Goal: Check status: Check status

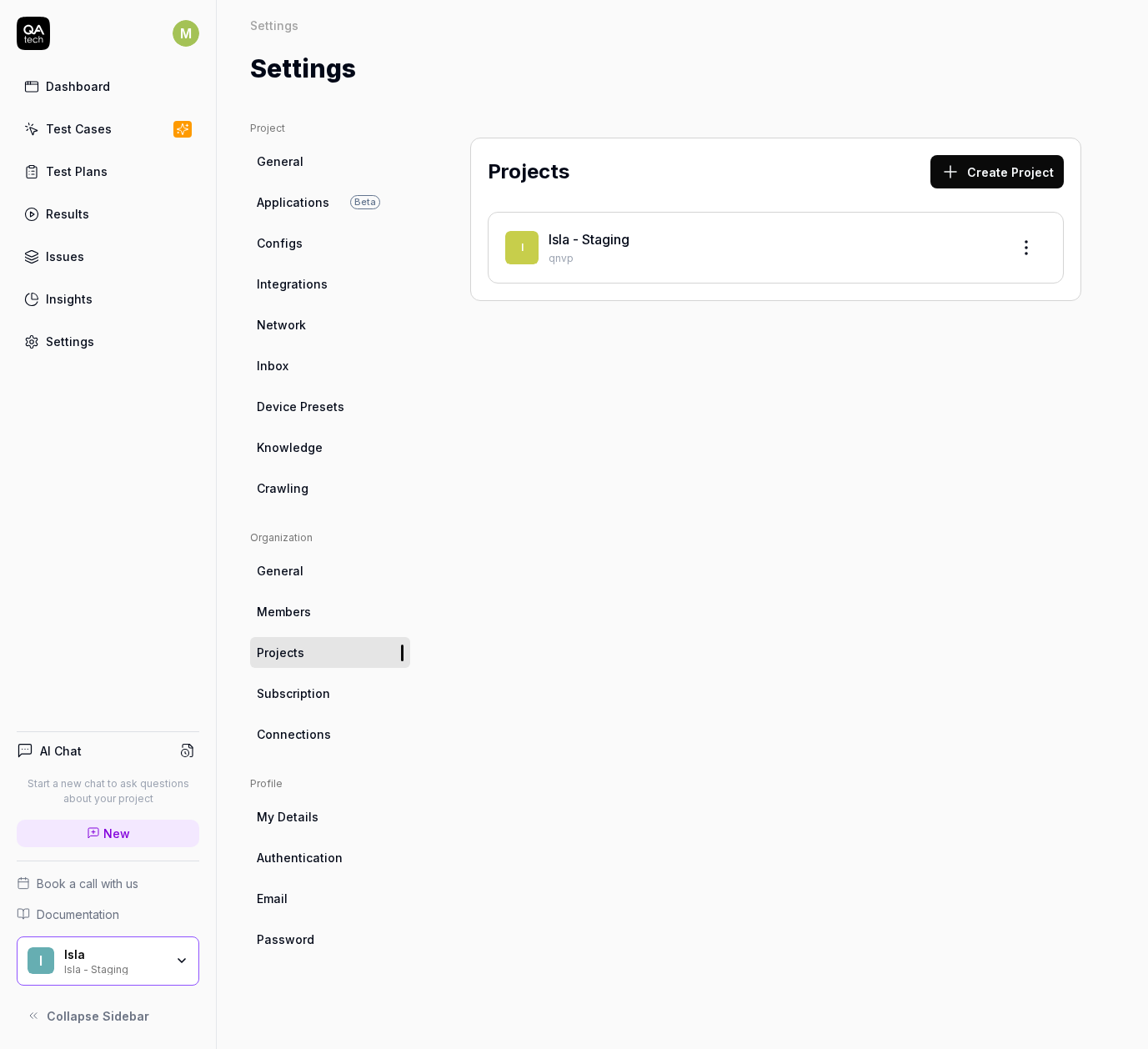
click at [115, 210] on link "Results" at bounding box center [107, 214] width 182 height 33
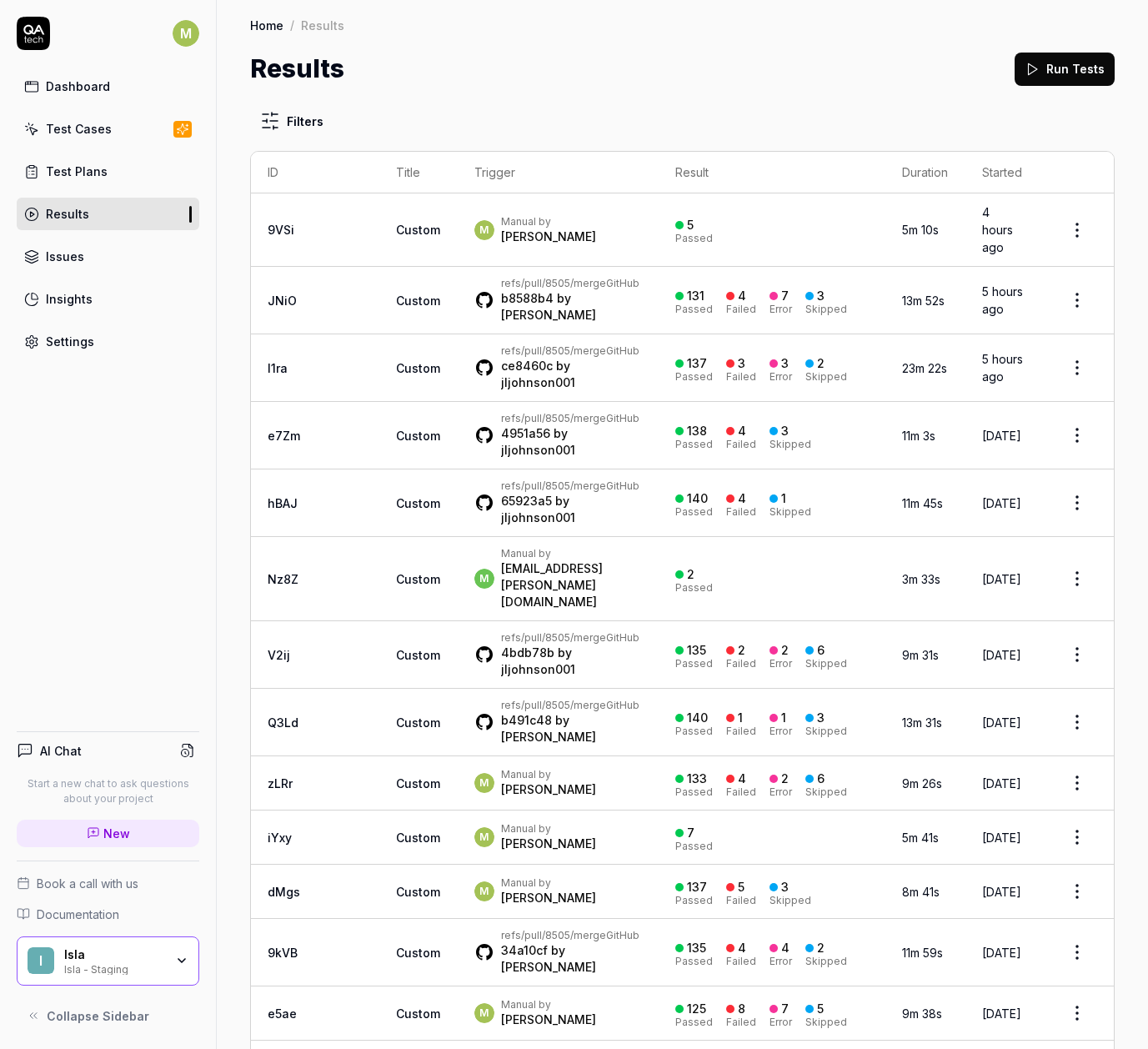
click at [1033, 64] on button "Run Tests" at bounding box center [1064, 68] width 100 height 33
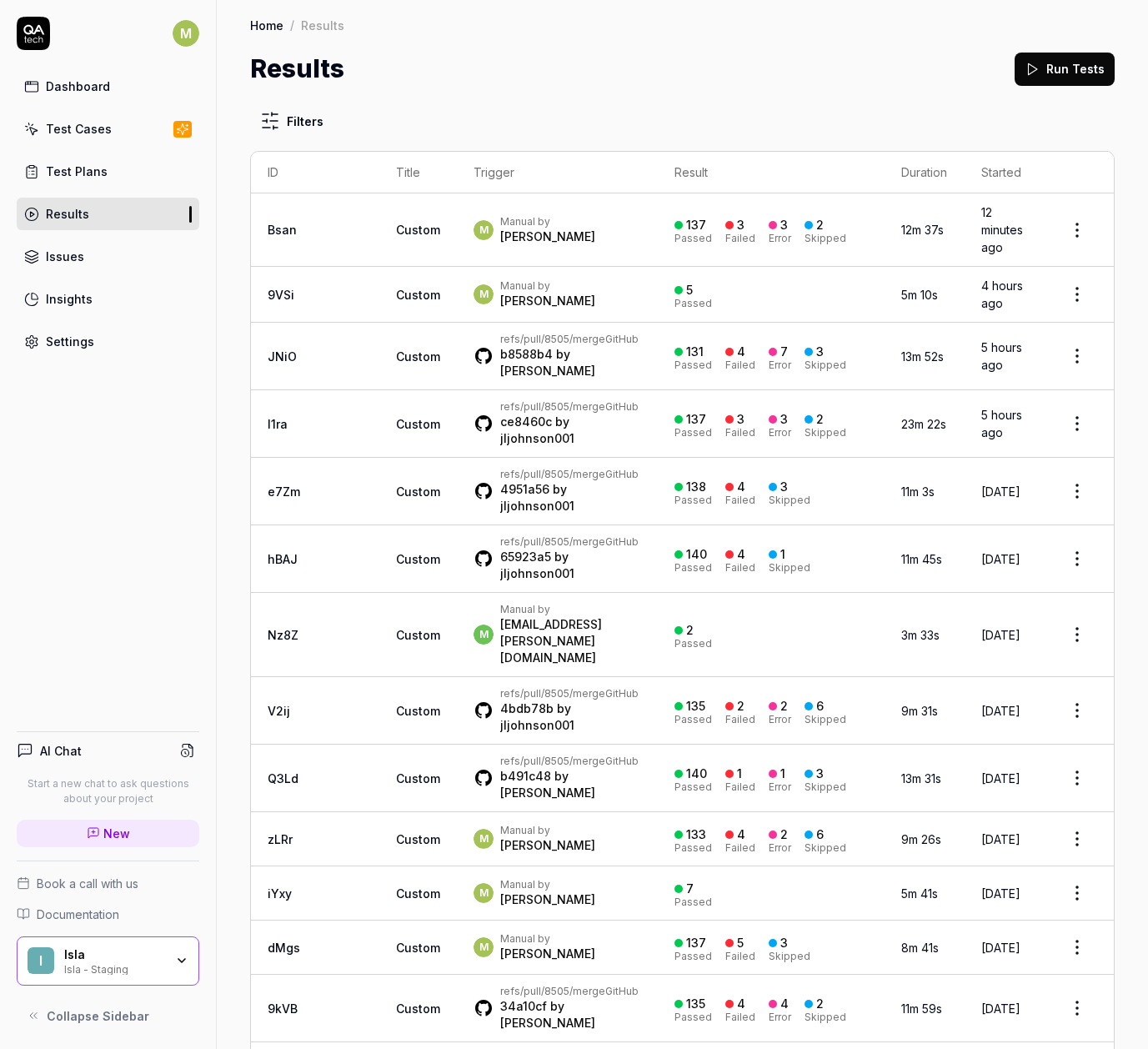
click at [547, 215] on div "Manual by" at bounding box center [547, 222] width 95 height 14
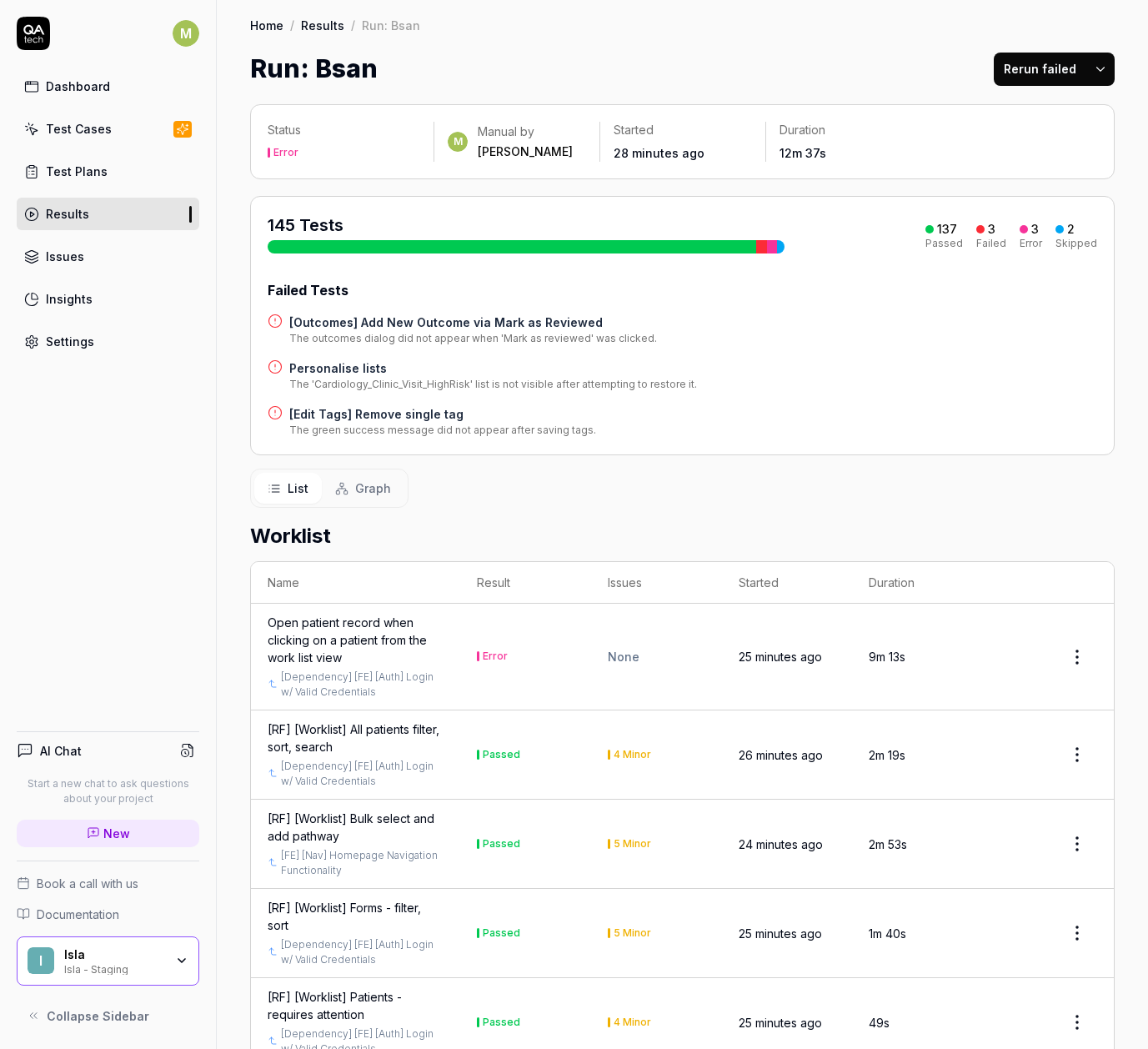
click at [1020, 230] on div at bounding box center [1024, 229] width 9 height 9
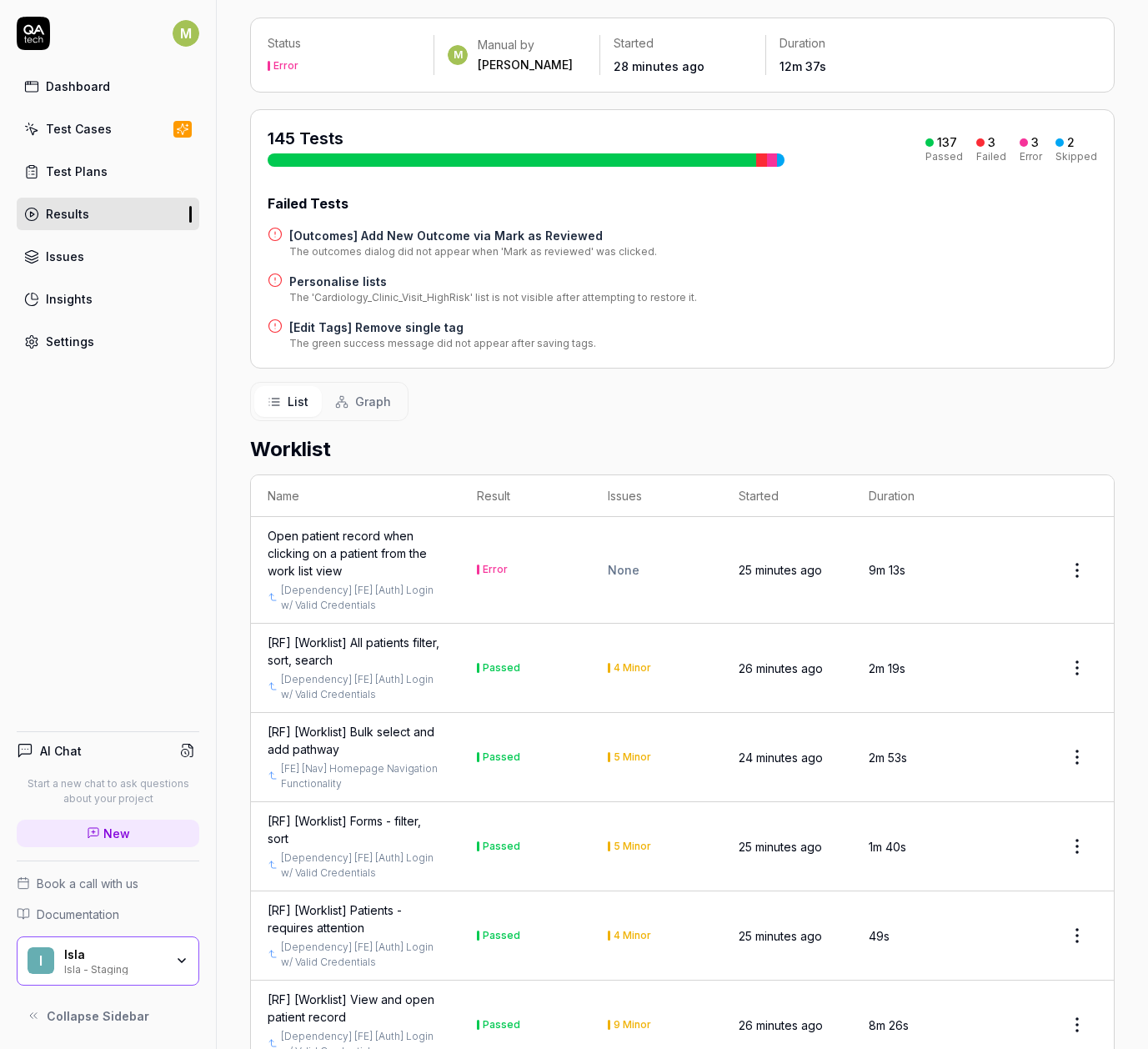
scroll to position [200, 0]
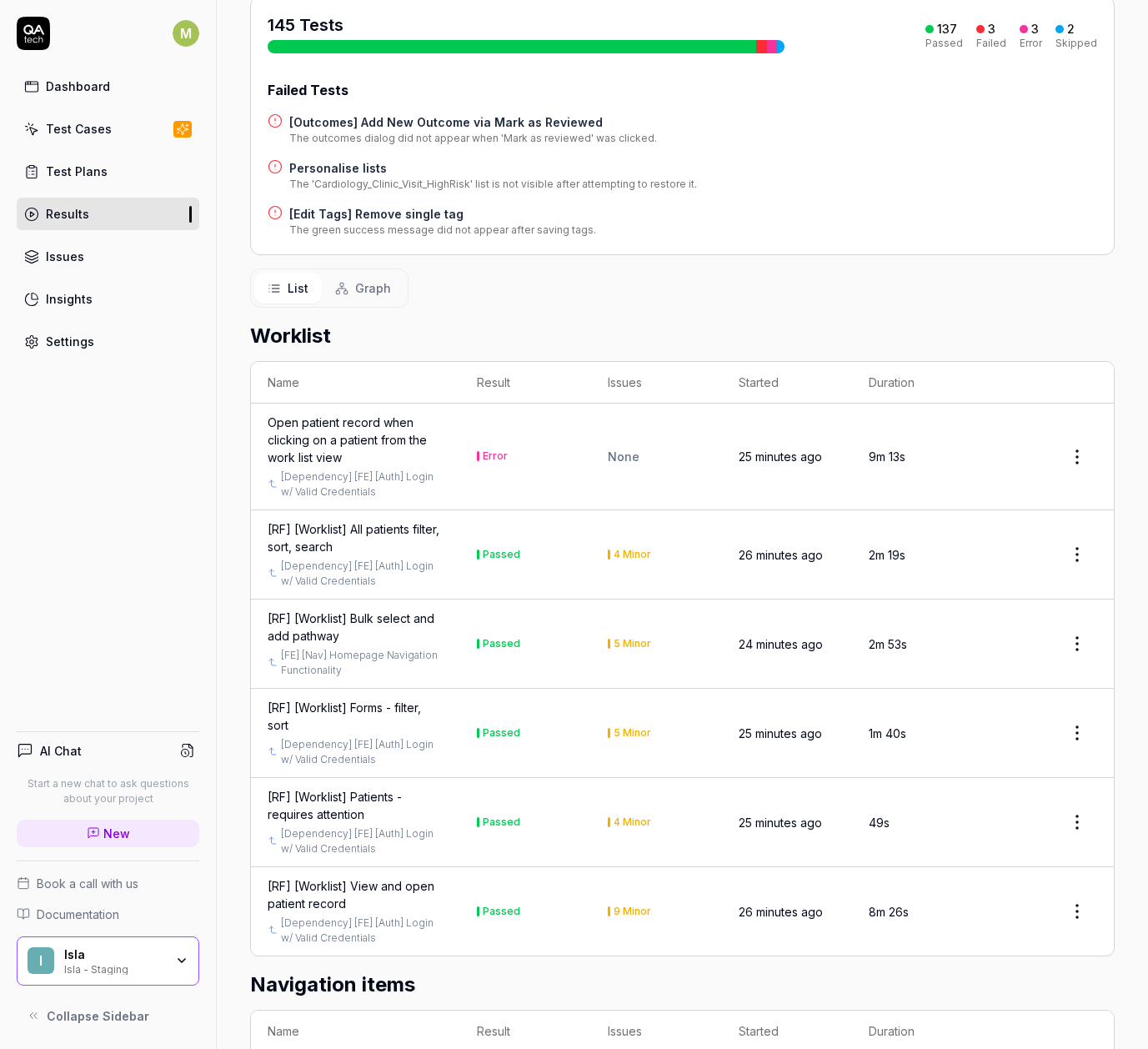
click at [494, 375] on th "Result" at bounding box center [525, 382] width 131 height 42
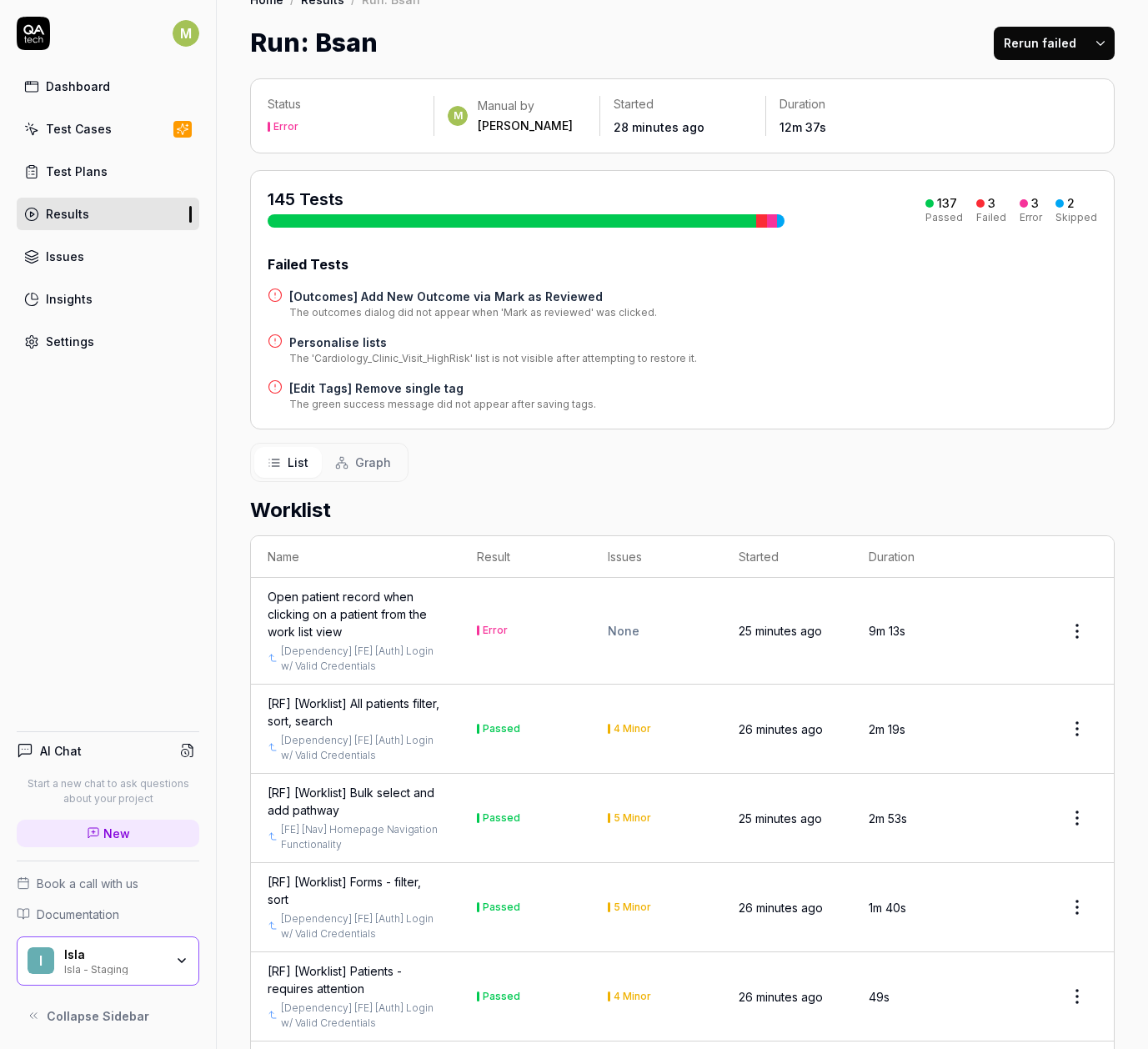
scroll to position [0, 0]
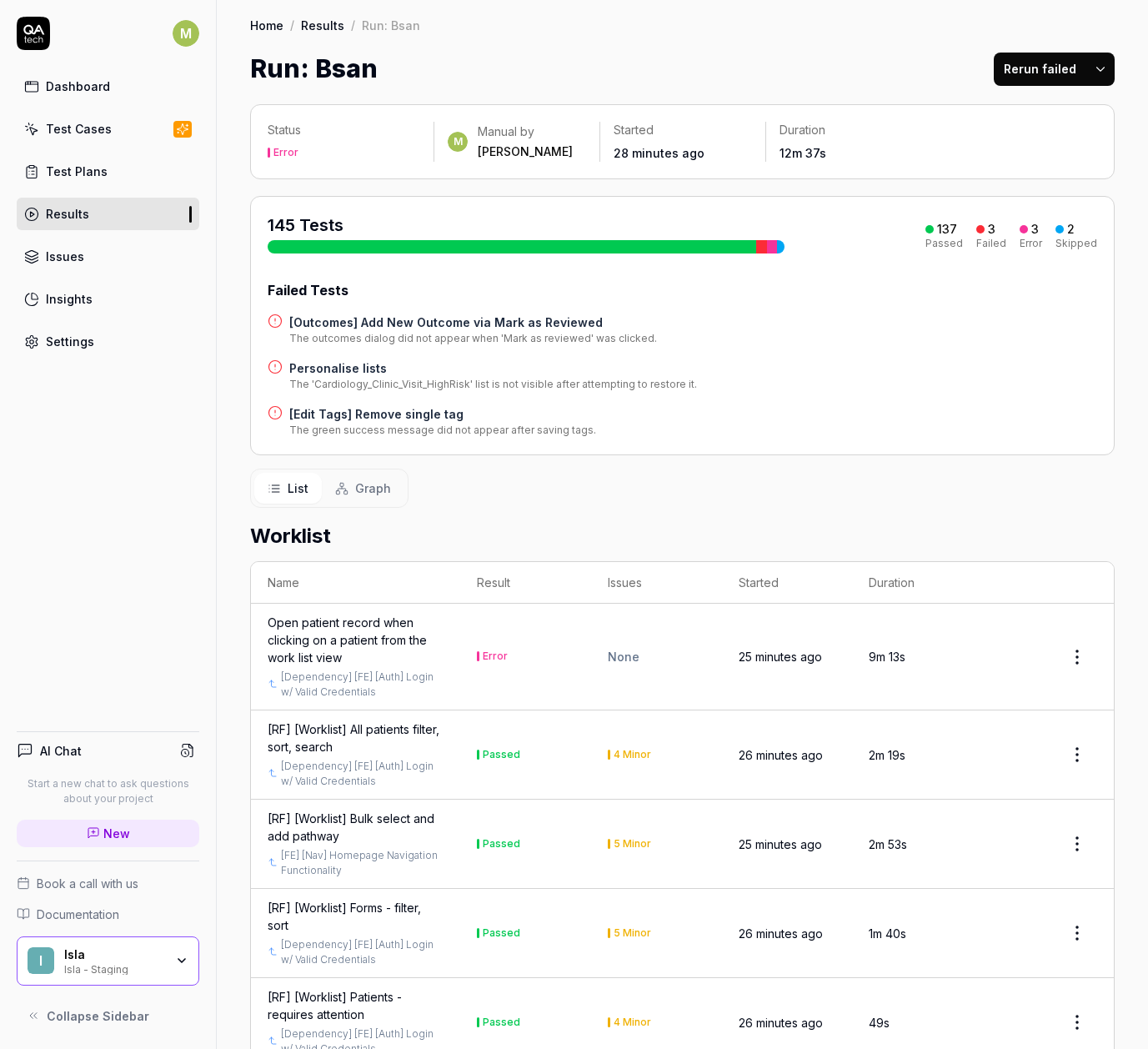
click at [966, 228] on div "137 Passed 3 Failed 3 Error 2 Skipped" at bounding box center [1011, 233] width 172 height 30
click at [964, 228] on div "137 Passed 3 Failed 3 Error 2 Skipped" at bounding box center [1011, 233] width 172 height 30
click at [335, 502] on button "Graph" at bounding box center [363, 488] width 82 height 31
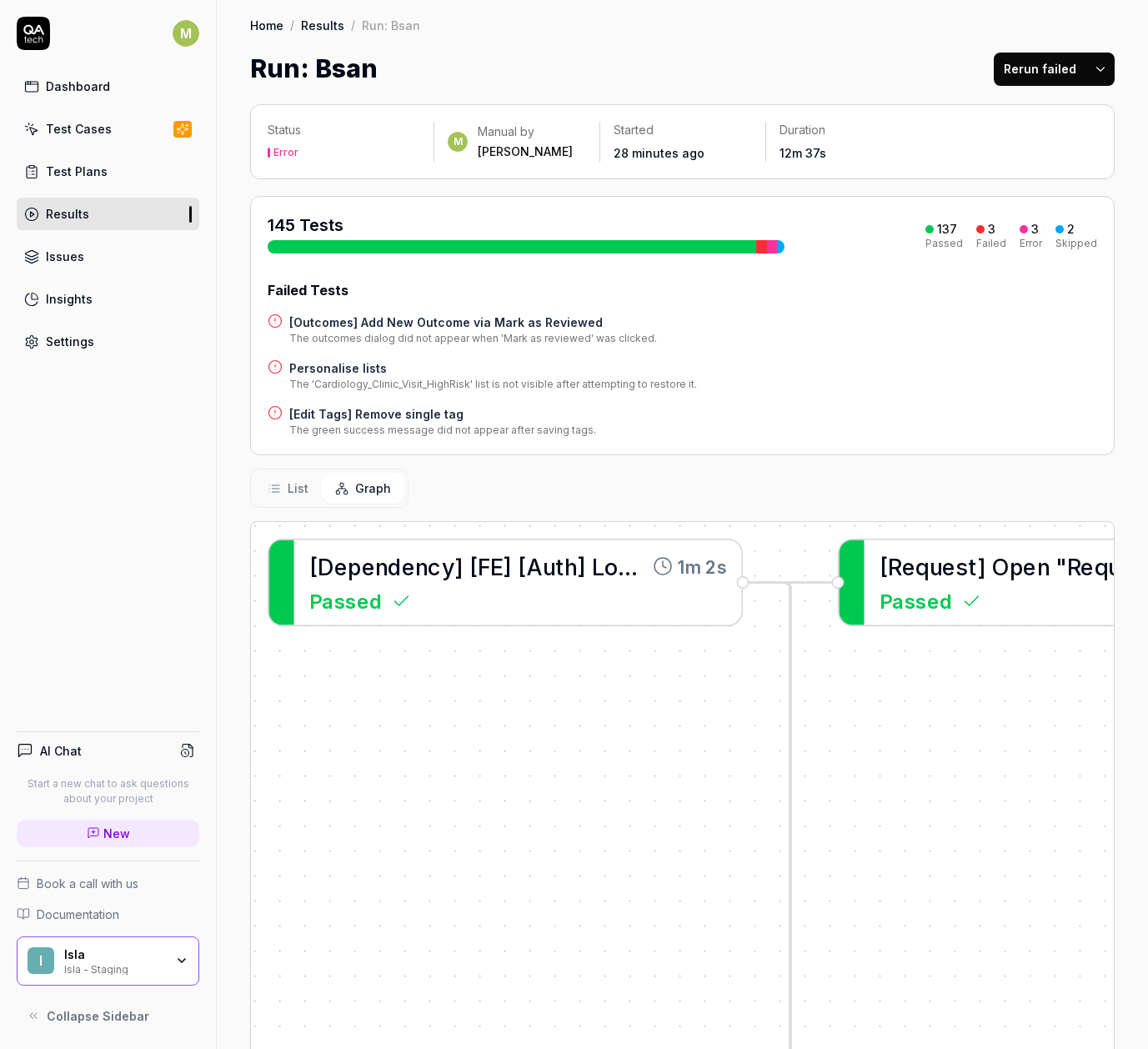
click at [295, 493] on span "List" at bounding box center [298, 488] width 21 height 17
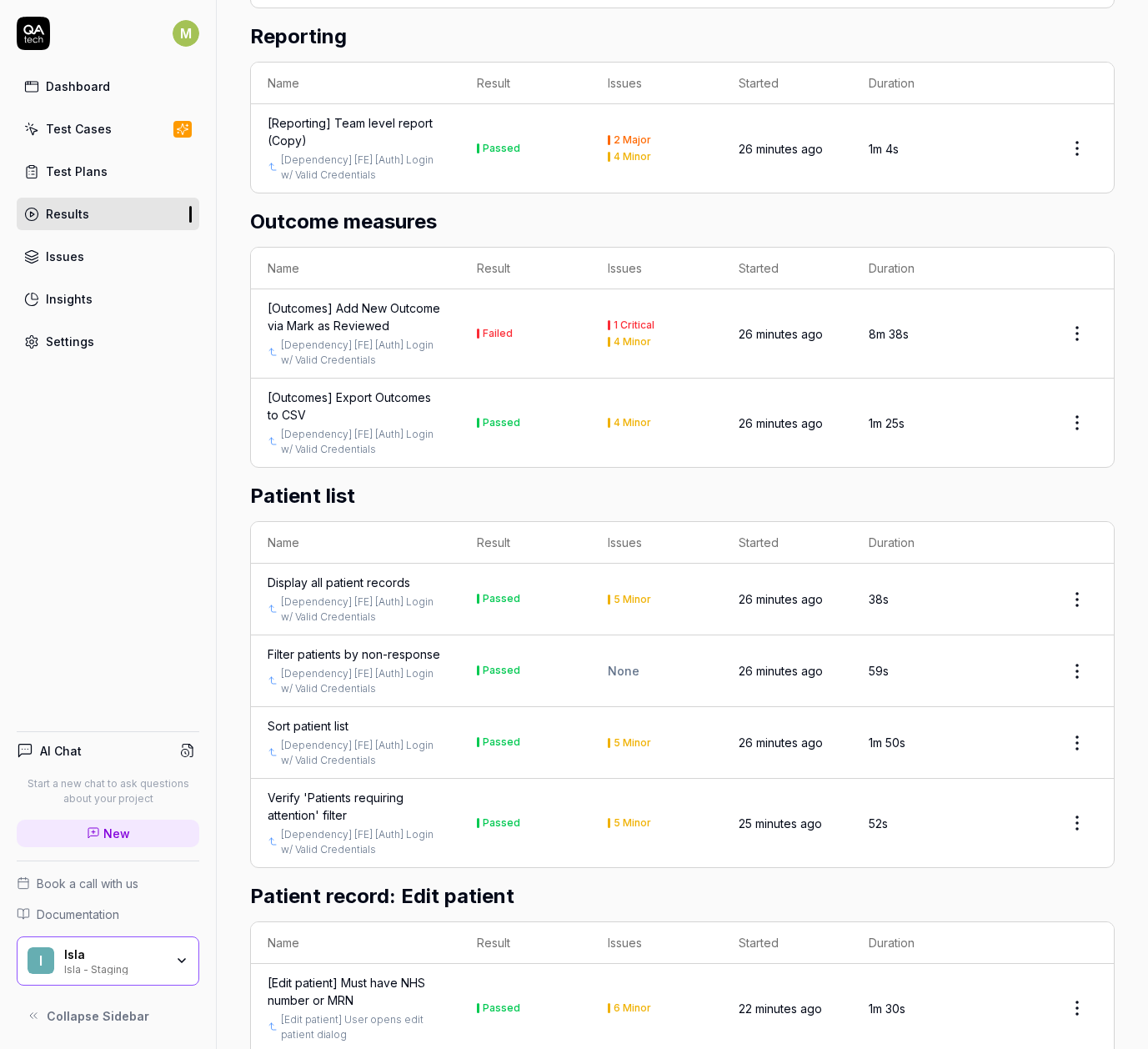
scroll to position [4994, 0]
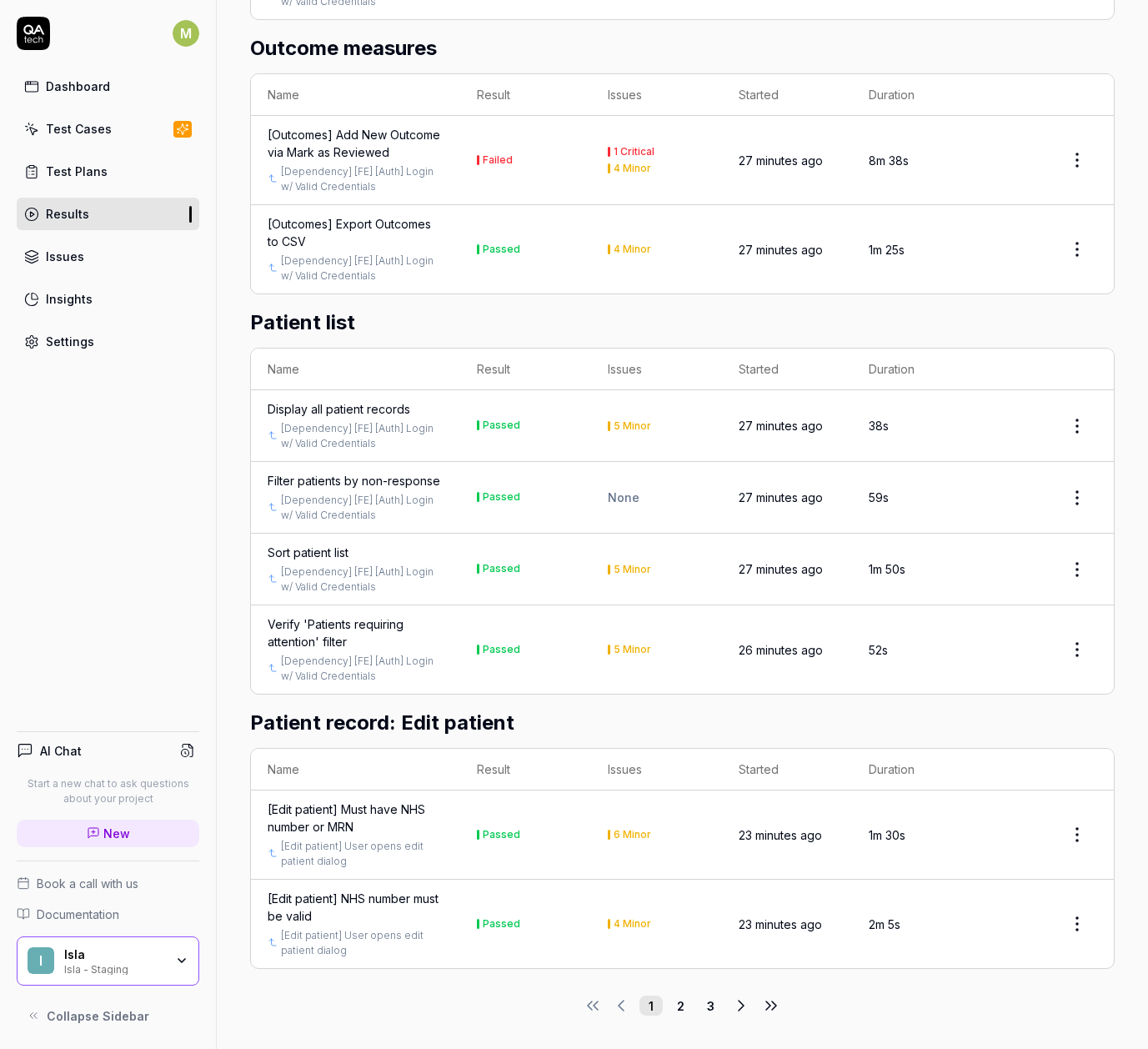
click at [669, 1003] on button "2" at bounding box center [680, 1005] width 23 height 20
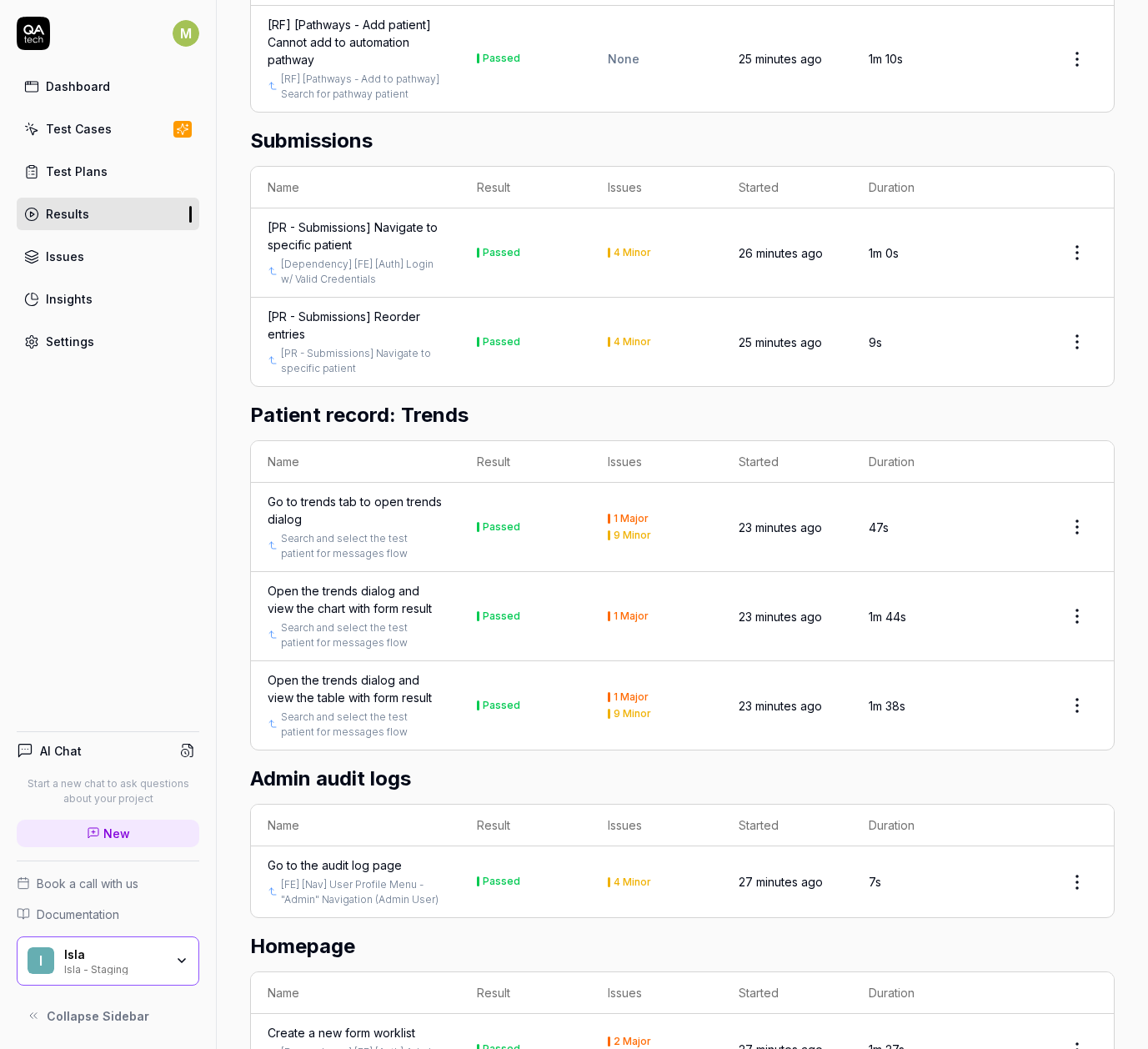
scroll to position [5208, 0]
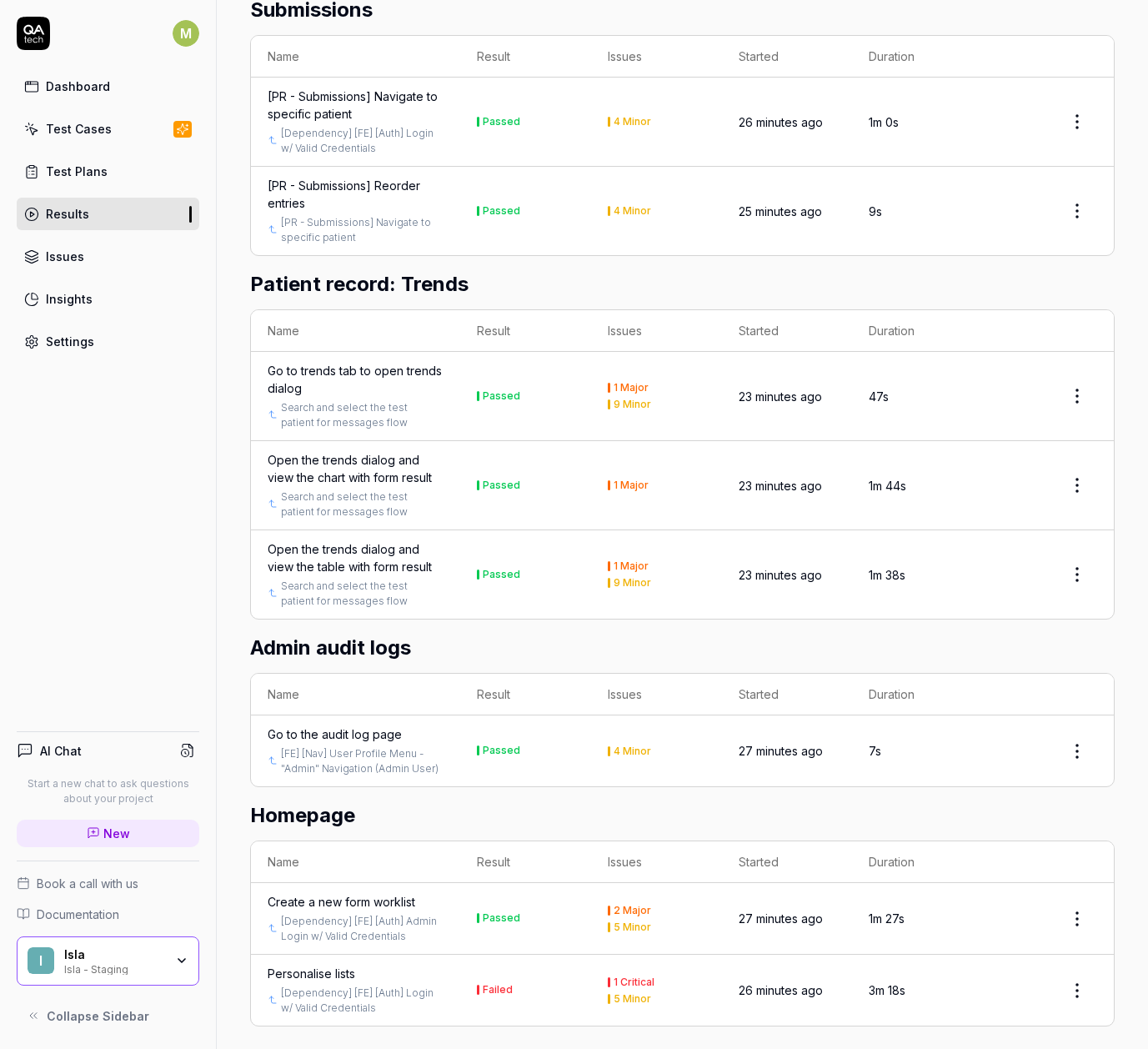
click at [705, 1048] on button "3" at bounding box center [710, 1063] width 23 height 20
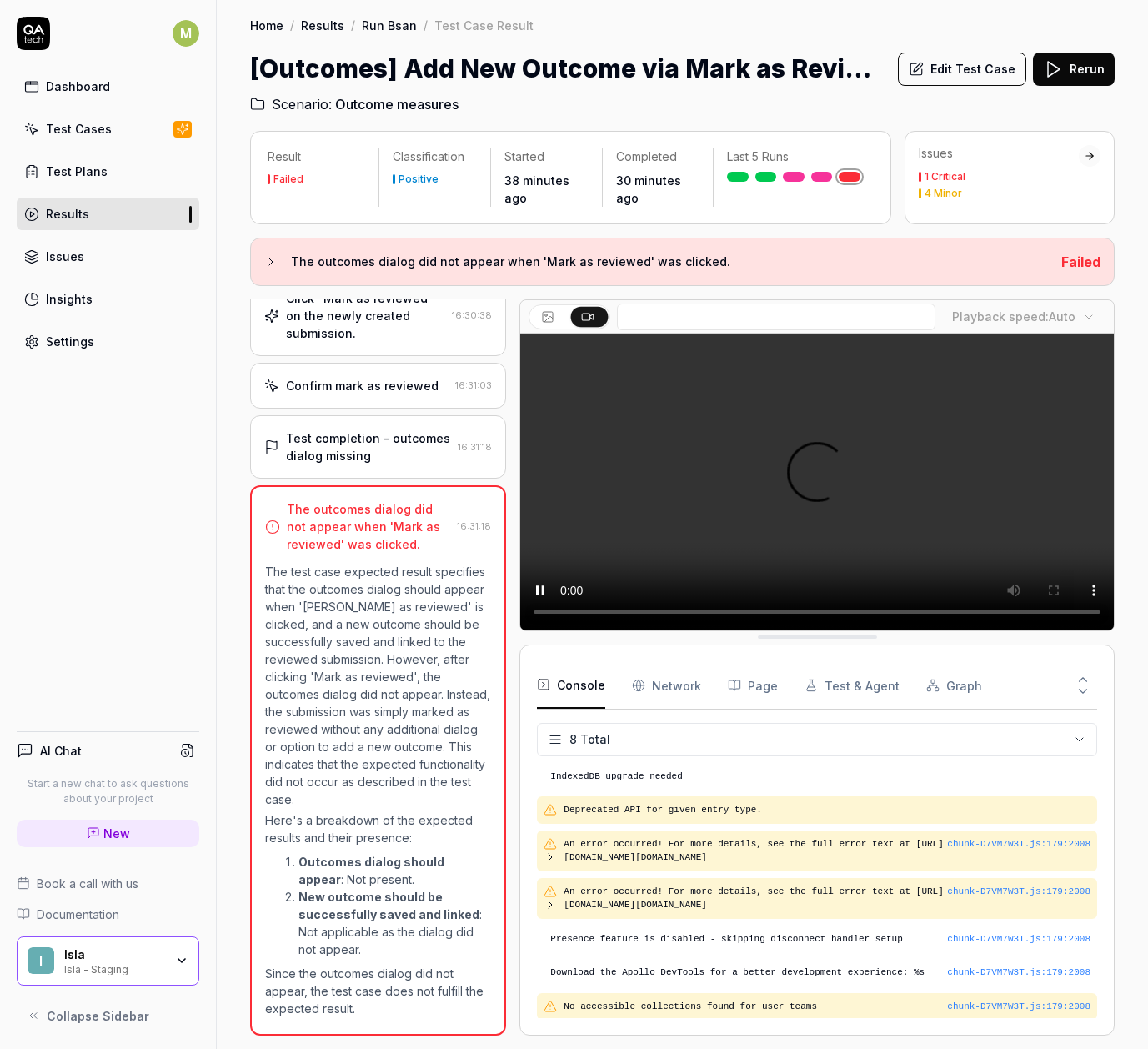
scroll to position [110, 0]
